Goal: Task Accomplishment & Management: Manage account settings

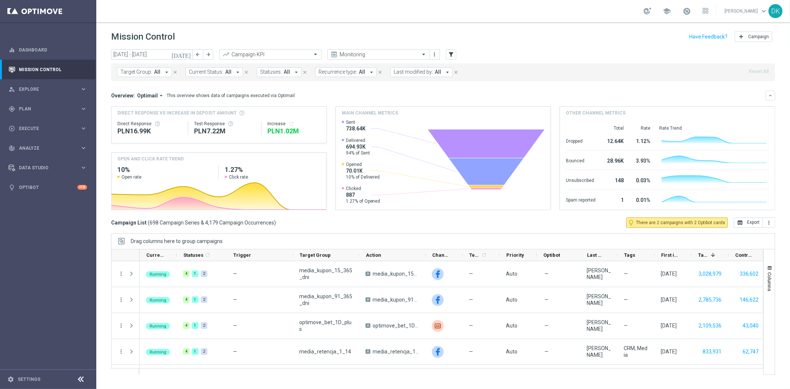
click at [147, 70] on span "Target Group:" at bounding box center [136, 72] width 32 height 6
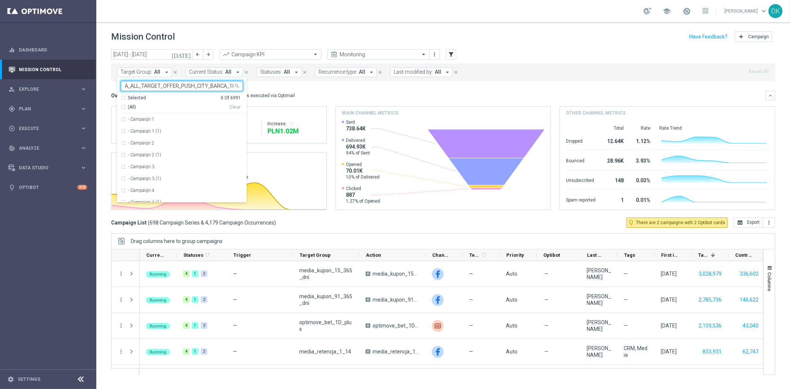
scroll to position [0, 11]
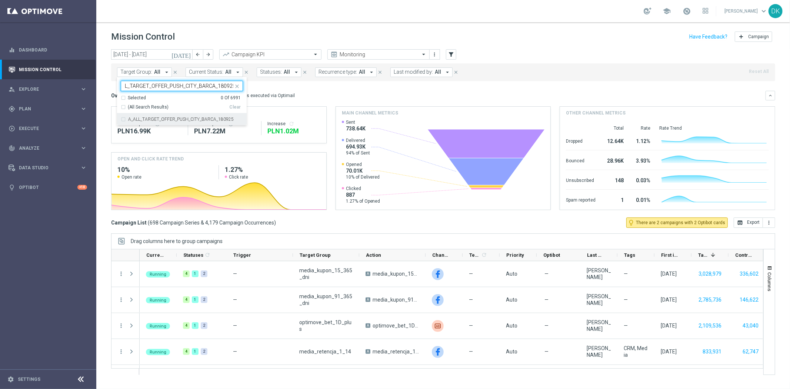
click at [178, 118] on label "A_ALL_TARGET_OFFER_PUSH_CITY_BARCA_180925" at bounding box center [180, 119] width 105 height 4
type input "A_ALL_TARGET_OFFER_PUSH_CITY_BARCA_180925"
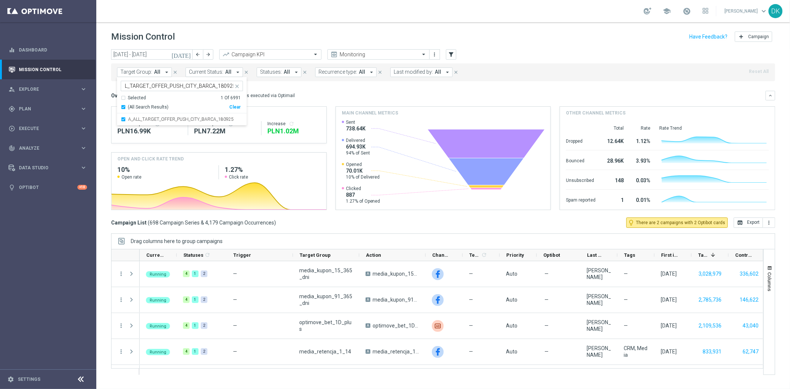
scroll to position [0, 0]
click at [299, 93] on div "Overview: Optimail arrow_drop_down This overview shows data of campaigns execut…" at bounding box center [438, 95] width 654 height 7
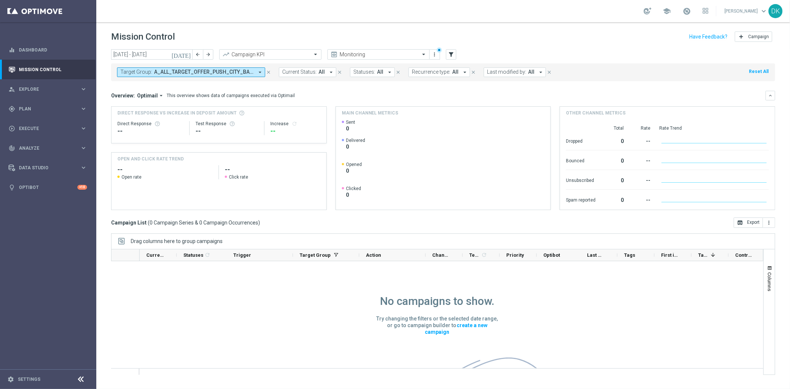
click at [188, 55] on icon "[DATE]" at bounding box center [181, 54] width 20 height 7
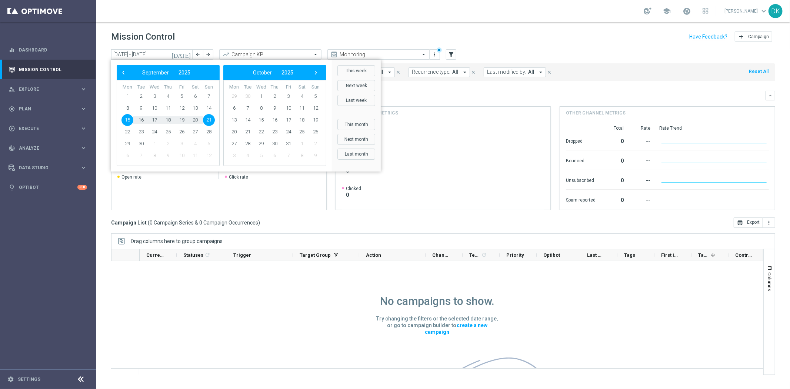
click at [125, 121] on span "15" at bounding box center [127, 120] width 12 height 12
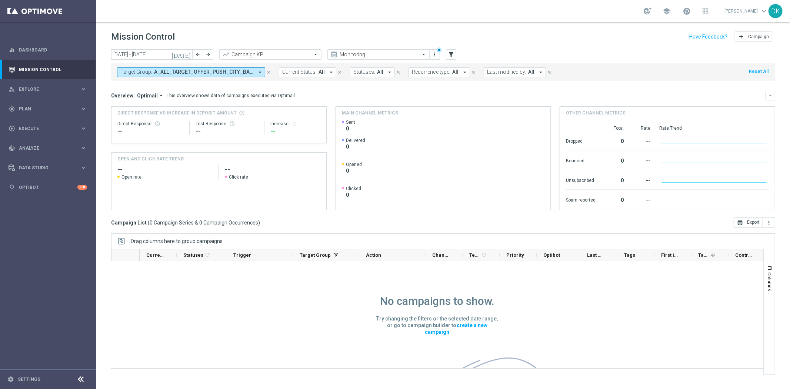
click at [309, 89] on mini-dashboard "Overview: Optimail arrow_drop_down This overview shows data of campaigns execut…" at bounding box center [443, 149] width 664 height 136
click at [191, 58] on button "[DATE]" at bounding box center [181, 54] width 22 height 11
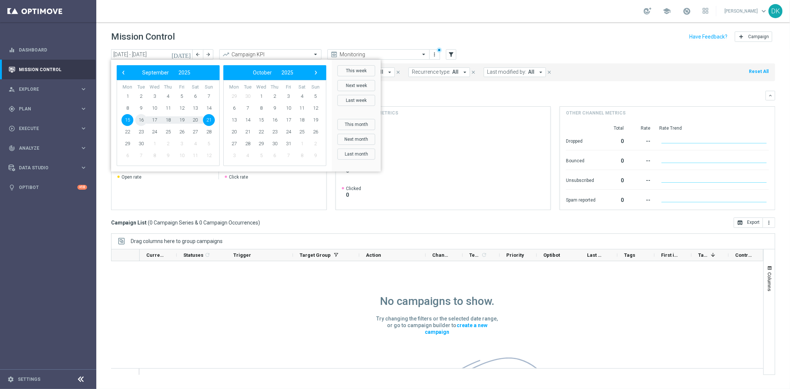
click at [143, 119] on span "16" at bounding box center [141, 120] width 12 height 12
click at [212, 120] on span "21" at bounding box center [209, 120] width 12 height 12
type input "16 Sep 2025 - 21 Sep 2025"
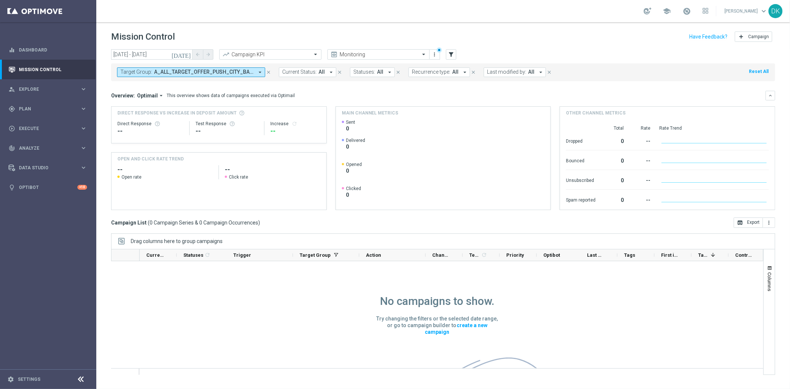
click at [247, 74] on span "A_ALL_TARGET_OFFER_PUSH_CITY_BARCA_180925" at bounding box center [204, 72] width 100 height 6
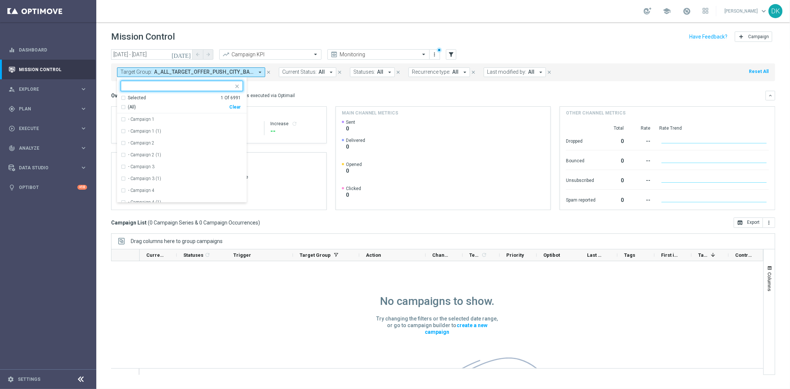
click at [187, 58] on button "[DATE]" at bounding box center [181, 54] width 22 height 11
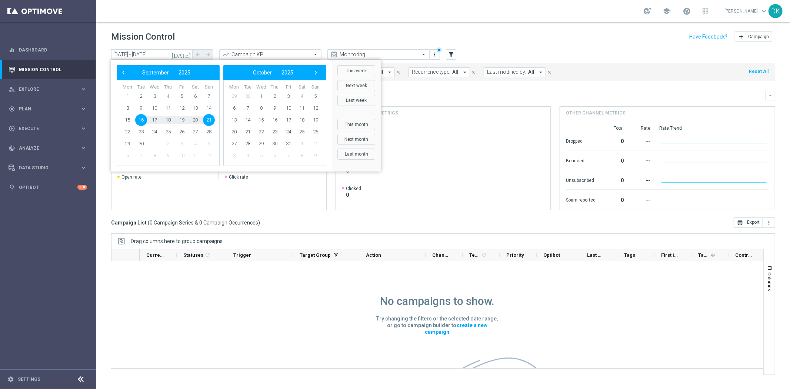
click at [187, 58] on button "[DATE]" at bounding box center [181, 54] width 22 height 11
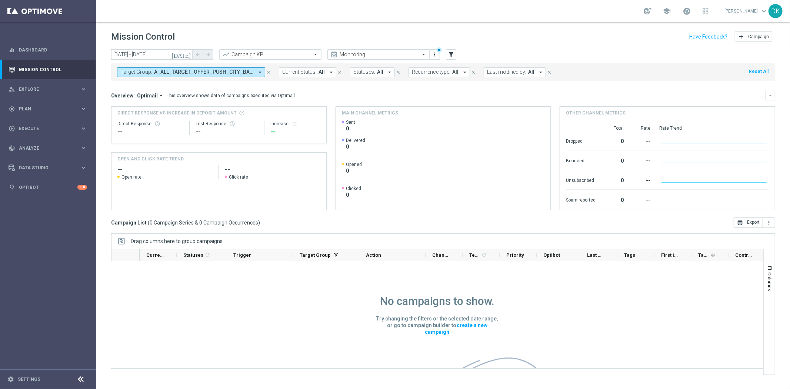
click at [220, 73] on span "A_ALL_TARGET_OFFER_PUSH_CITY_BARCA_180925" at bounding box center [204, 72] width 100 height 6
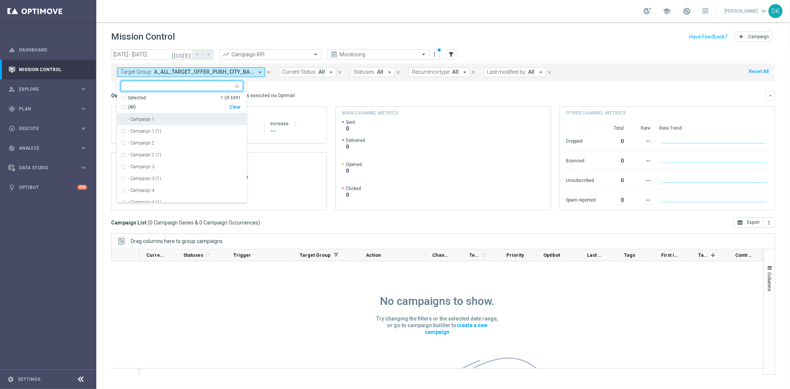
click at [0, 0] on div "Clear" at bounding box center [0, 0] width 0 height 0
click at [312, 31] on div "Mission Control add Campaign" at bounding box center [443, 37] width 664 height 14
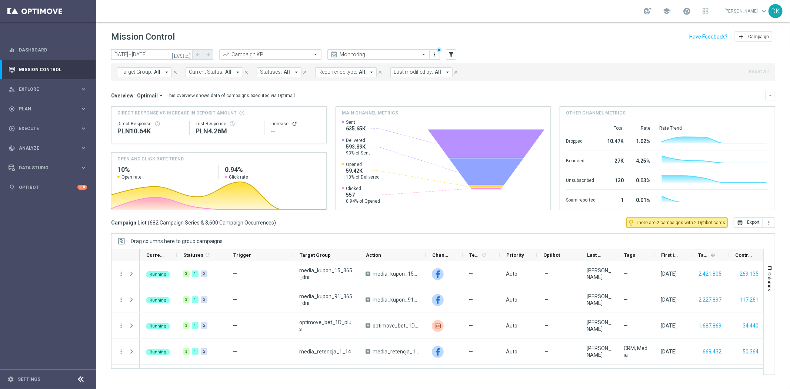
click at [152, 73] on button "Target Group: All arrow_drop_down" at bounding box center [144, 72] width 55 height 10
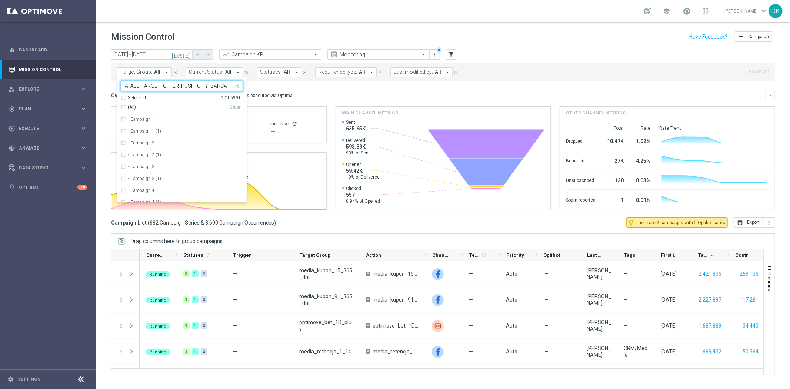
scroll to position [0, 11]
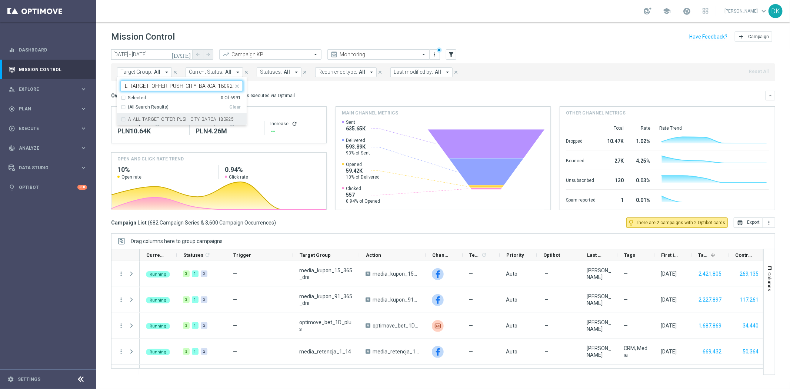
click at [218, 119] on label "A_ALL_TARGET_OFFER_PUSH_CITY_BARCA_180925" at bounding box center [180, 119] width 105 height 4
type input "A_ALL_TARGET_OFFER_PUSH_CITY_BARCA_180925"
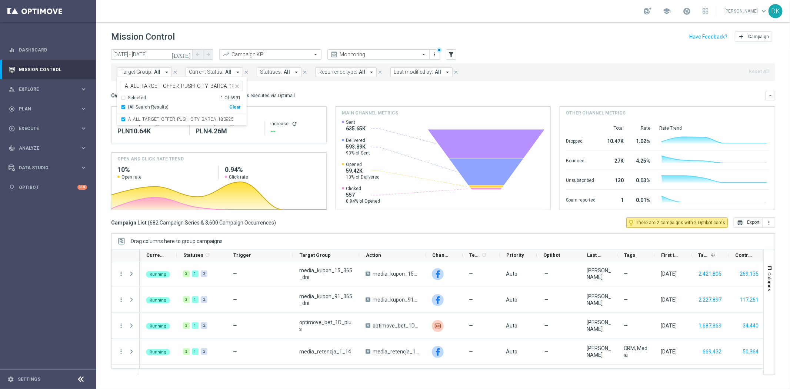
click at [291, 84] on mini-dashboard "Overview: Optimail arrow_drop_down This overview shows data of campaigns execut…" at bounding box center [443, 149] width 664 height 136
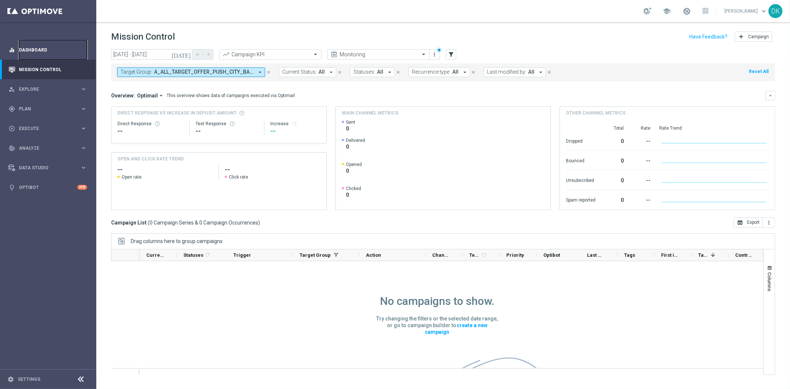
click at [47, 52] on link "Dashboard" at bounding box center [53, 50] width 68 height 20
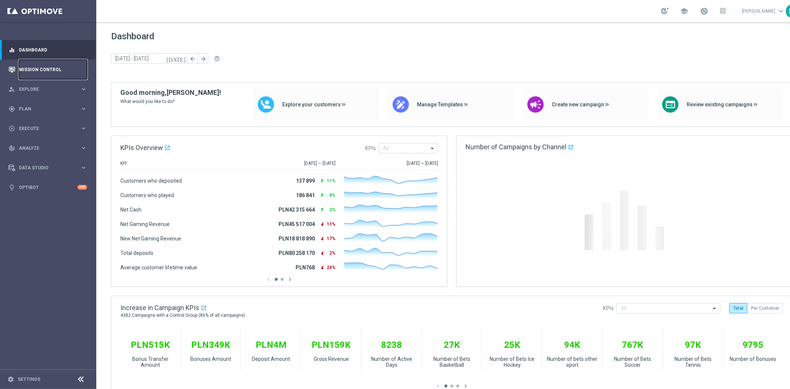
click at [43, 67] on link "Mission Control" at bounding box center [53, 70] width 68 height 20
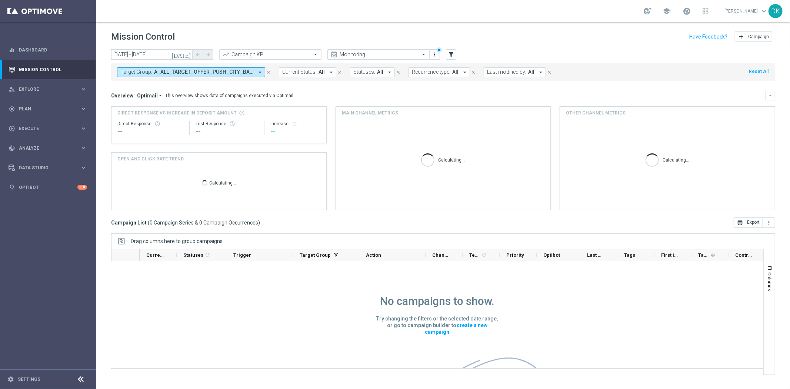
click at [763, 11] on span "keyboard_arrow_down" at bounding box center [763, 11] width 8 height 8
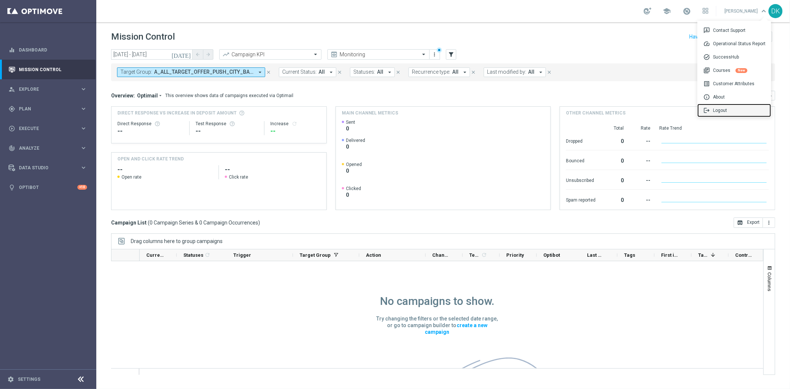
click at [733, 108] on div "logout Logout" at bounding box center [734, 110] width 74 height 13
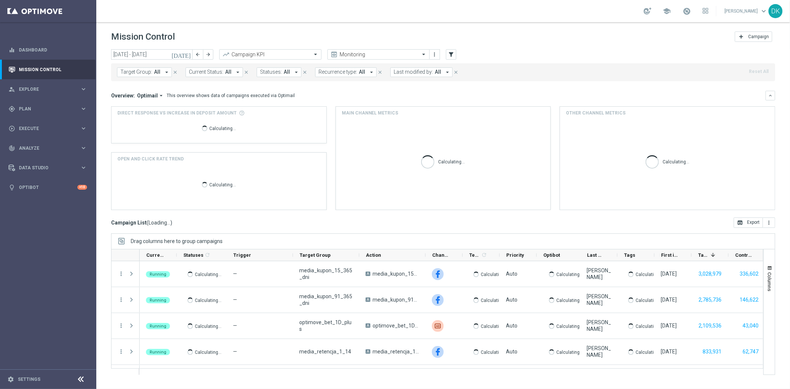
drag, startPoint x: 198, startPoint y: 82, endPoint x: 158, endPoint y: 73, distance: 40.8
click at [158, 73] on span "All" at bounding box center [157, 72] width 6 height 6
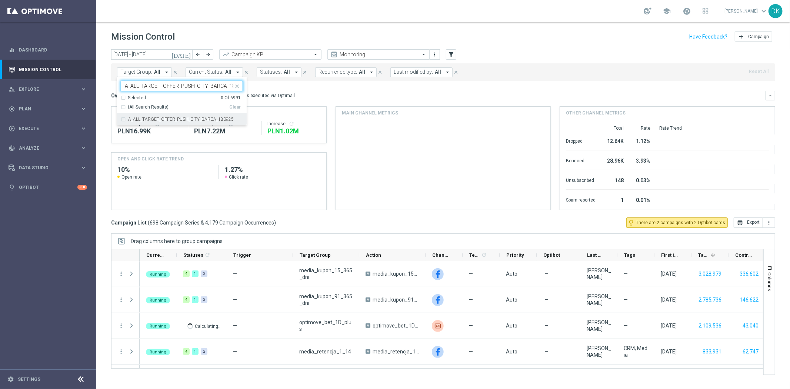
scroll to position [0, 11]
click at [180, 120] on label "A_ALL_TARGET_OFFER_PUSH_CITY_BARCA_180925" at bounding box center [180, 119] width 105 height 4
type input "A_ALL_TARGET_OFFER_PUSH_CITY_BARCA_180925"
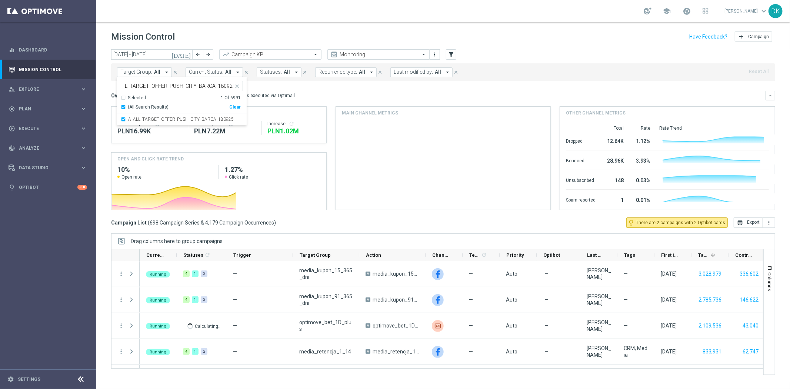
scroll to position [0, 0]
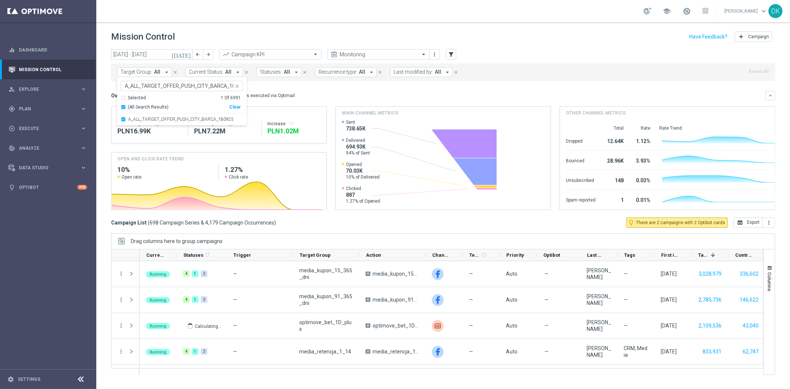
click at [315, 92] on div "Overview: Optimail arrow_drop_down This overview shows data of campaigns execut…" at bounding box center [438, 95] width 654 height 7
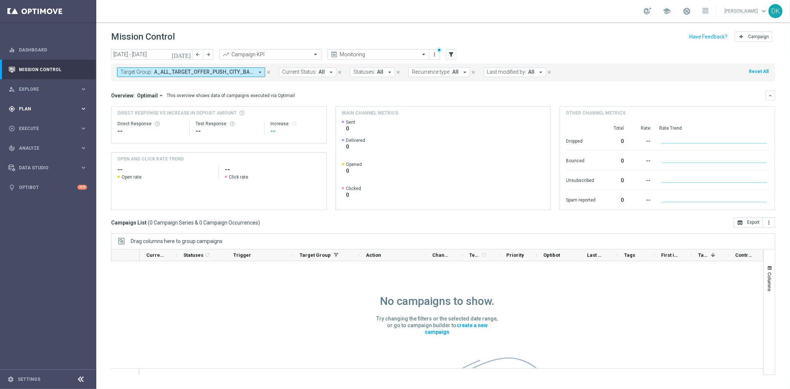
click at [50, 108] on span "Plan" at bounding box center [49, 109] width 61 height 4
click at [48, 125] on link "Target Groups" at bounding box center [48, 124] width 58 height 6
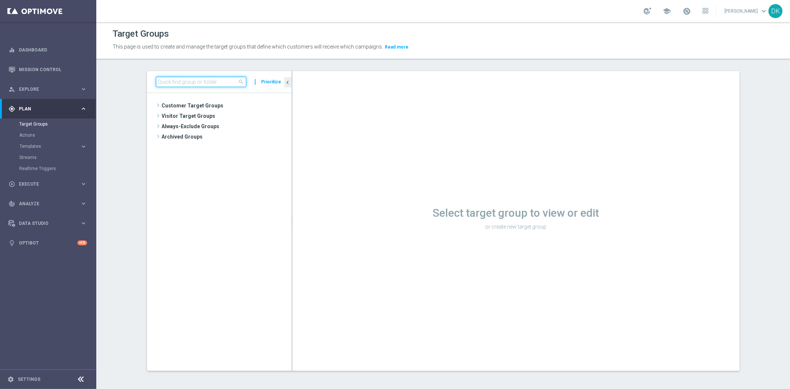
click at [207, 80] on input at bounding box center [201, 82] width 90 height 10
paste input "A_ALL_TARGET_OFFER_PUSH_CITY_BARCA_180925"
type input "A_ALL_TARGET_OFFER_PUSH_CITY_BARCA_180925"
click at [207, 138] on span "A_ALL_TARGET_OFFER_PUSH_CITY_BARCA_180925" at bounding box center [233, 137] width 83 height 6
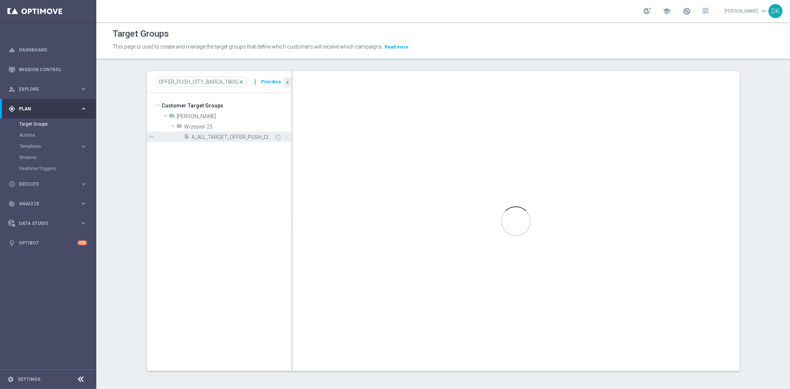
scroll to position [0, 0]
drag, startPoint x: 242, startPoint y: 175, endPoint x: 212, endPoint y: 179, distance: 30.3
click at [212, 179] on tree-viewport "Customer Target Groups library_add create_new_folder folder" at bounding box center [219, 231] width 144 height 277
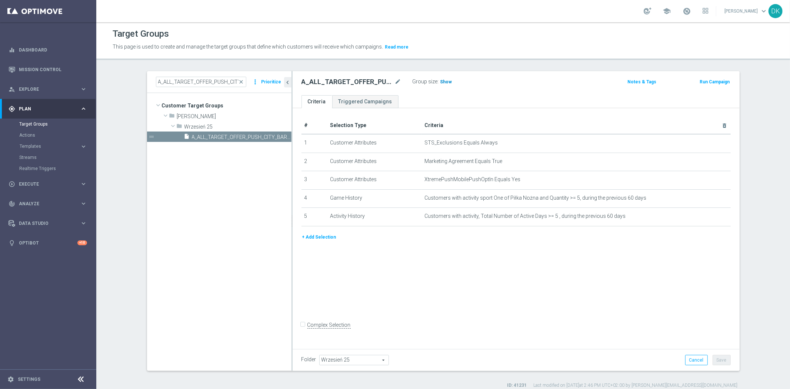
click at [440, 82] on span "Show" at bounding box center [446, 81] width 12 height 5
click at [441, 95] on ul "Criteria Triggered Campaigns" at bounding box center [515, 101] width 447 height 13
drag, startPoint x: 209, startPoint y: 175, endPoint x: 212, endPoint y: 173, distance: 3.8
click at [210, 175] on tree-viewport "Customer Target Groups library_add create_new_folder folder" at bounding box center [219, 231] width 144 height 277
